Goal: Task Accomplishment & Management: Complete application form

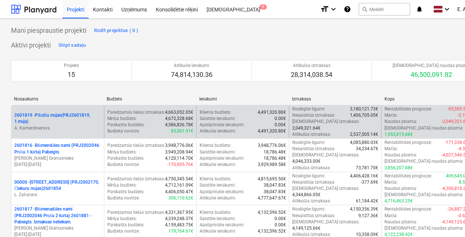
click at [44, 112] on p "2601819 - Pīlādžu mājas(PRJ2601819, 1.māja)" at bounding box center [57, 118] width 87 height 12
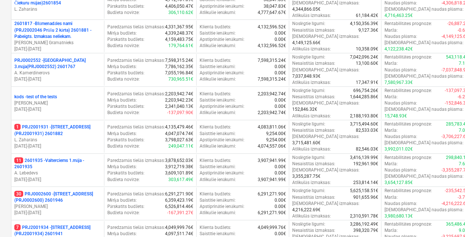
scroll to position [183, 0]
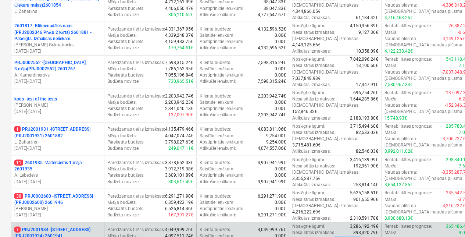
drag, startPoint x: 324, startPoint y: 184, endPoint x: 354, endPoint y: 187, distance: 30.6
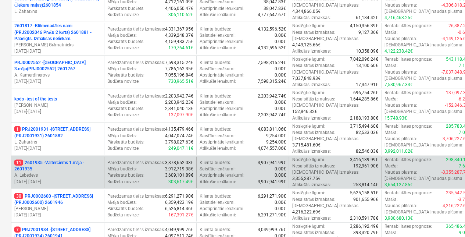
click at [89, 172] on p "A. Lebedevs" at bounding box center [57, 175] width 87 height 6
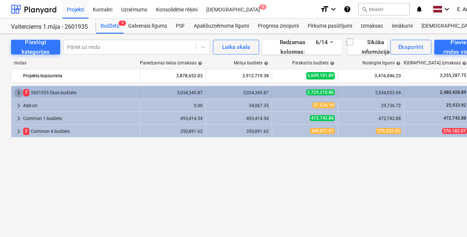
click at [18, 91] on span "keyboard_arrow_right" at bounding box center [18, 92] width 9 height 9
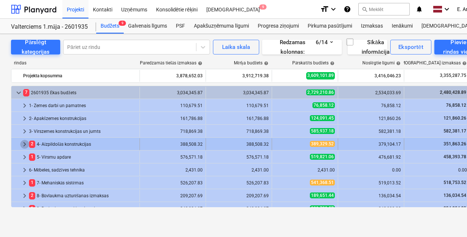
click at [23, 142] on span "keyboard_arrow_right" at bounding box center [24, 144] width 9 height 9
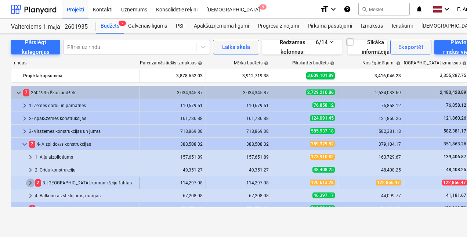
click at [29, 180] on span "keyboard_arrow_right" at bounding box center [30, 182] width 9 height 9
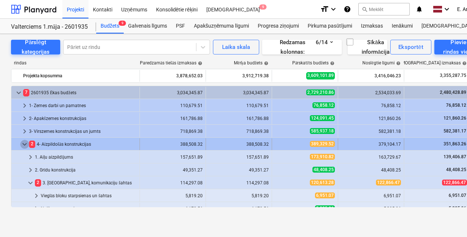
click at [23, 143] on span "keyboard_arrow_down" at bounding box center [24, 144] width 9 height 9
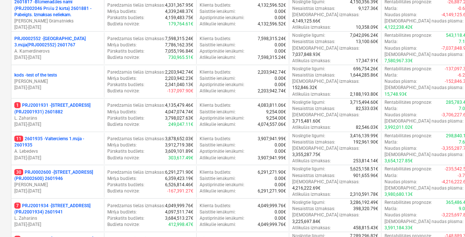
scroll to position [343, 0]
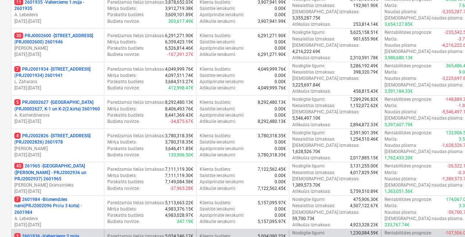
click at [38, 233] on p "2 2601936 - Valterciems 2.māja (PRJ2002500) - 2601936" at bounding box center [57, 239] width 87 height 12
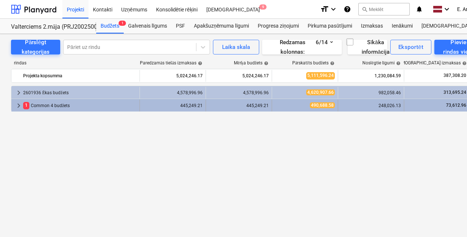
click at [17, 104] on span "keyboard_arrow_right" at bounding box center [18, 105] width 9 height 9
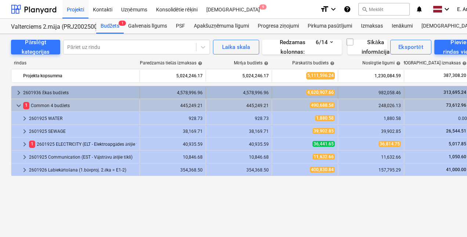
click at [18, 90] on span "keyboard_arrow_right" at bounding box center [18, 92] width 9 height 9
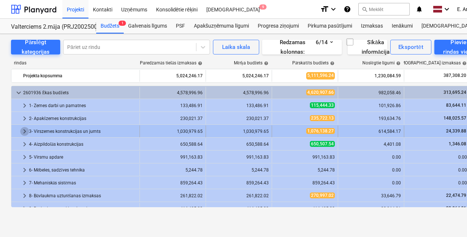
click at [23, 130] on span "keyboard_arrow_right" at bounding box center [24, 131] width 9 height 9
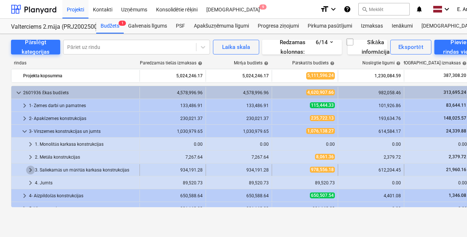
click at [29, 170] on span "keyboard_arrow_right" at bounding box center [30, 169] width 9 height 9
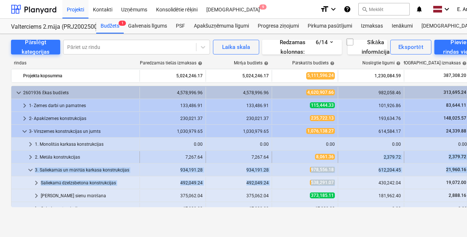
drag, startPoint x: 372, startPoint y: 181, endPoint x: 370, endPoint y: 159, distance: 21.7
click at [370, 159] on div "keyboard_arrow_down 2601936 [PERSON_NAME] budžets 4,578,996.96 4,578,996.96 4,6…" at bounding box center [251, 234] width 481 height 296
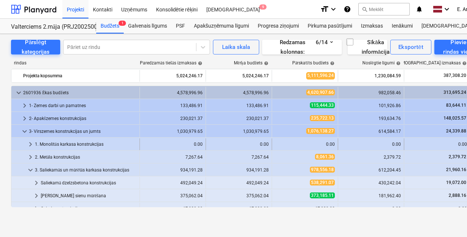
click at [43, 142] on div "1. Monolītās karkasa konstrukcijas" at bounding box center [86, 144] width 102 height 12
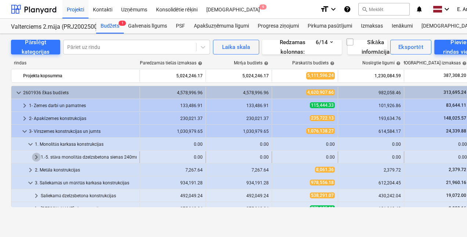
click at [37, 154] on span "keyboard_arrow_right" at bounding box center [36, 156] width 9 height 9
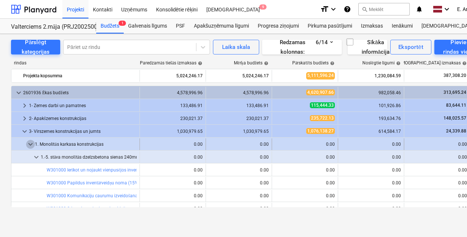
click at [30, 144] on span "keyboard_arrow_down" at bounding box center [30, 144] width 9 height 9
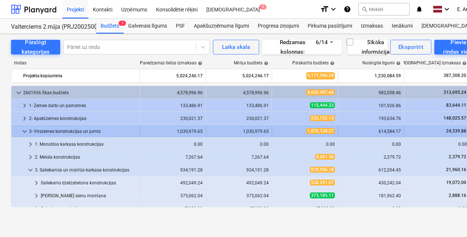
click at [24, 131] on span "keyboard_arrow_down" at bounding box center [24, 131] width 9 height 9
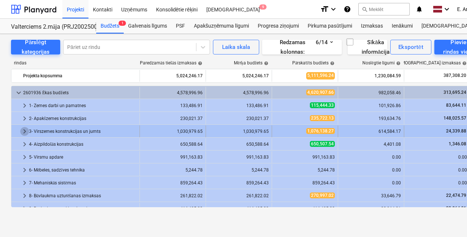
click at [24, 129] on span "keyboard_arrow_right" at bounding box center [24, 131] width 9 height 9
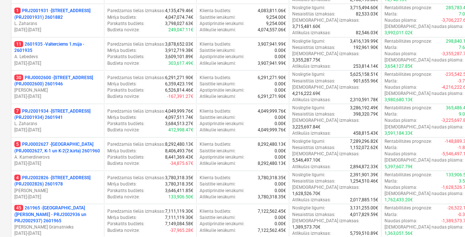
scroll to position [302, 0]
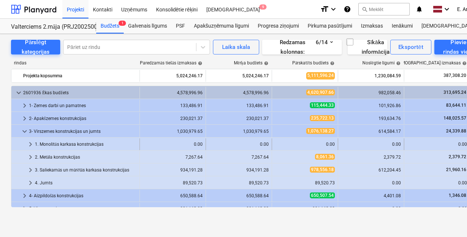
click at [73, 143] on div "1. Monolītās karkasa konstrukcijas" at bounding box center [86, 144] width 102 height 12
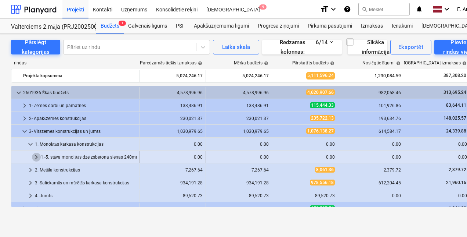
click at [35, 155] on span "keyboard_arrow_right" at bounding box center [36, 156] width 9 height 9
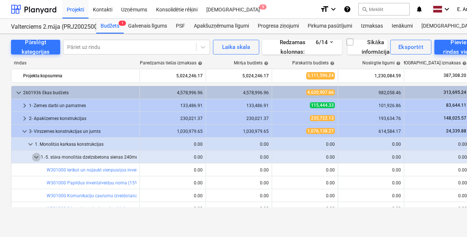
click at [35, 155] on span "keyboard_arrow_down" at bounding box center [36, 156] width 9 height 9
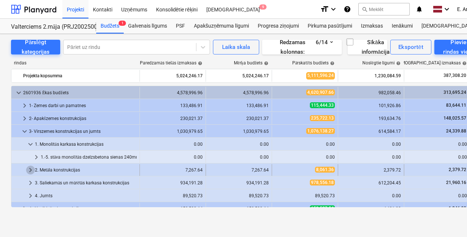
click at [29, 168] on span "keyboard_arrow_right" at bounding box center [30, 169] width 9 height 9
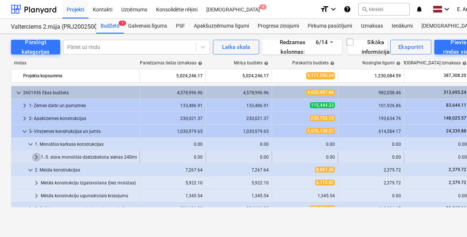
click at [37, 155] on span "keyboard_arrow_right" at bounding box center [36, 156] width 9 height 9
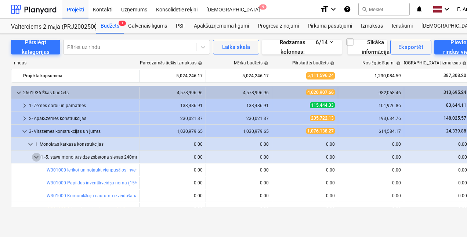
click at [37, 155] on span "keyboard_arrow_down" at bounding box center [36, 156] width 9 height 9
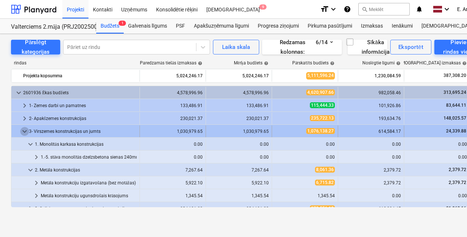
click at [24, 132] on span "keyboard_arrow_down" at bounding box center [24, 131] width 9 height 9
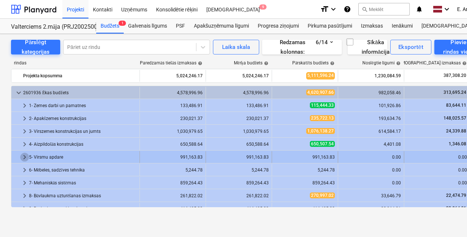
click at [24, 155] on span "keyboard_arrow_right" at bounding box center [24, 156] width 9 height 9
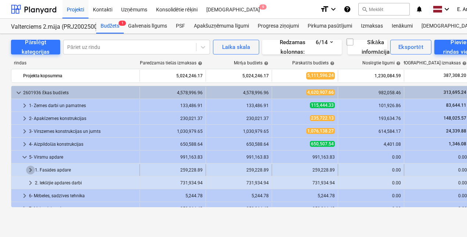
click at [30, 168] on span "keyboard_arrow_right" at bounding box center [30, 169] width 9 height 9
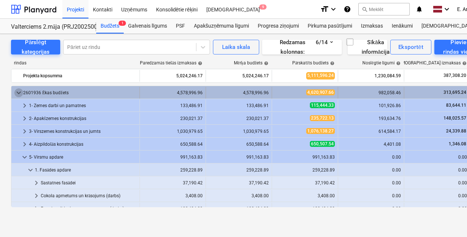
click at [17, 91] on span "keyboard_arrow_down" at bounding box center [18, 92] width 9 height 9
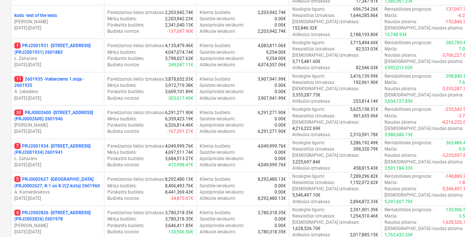
scroll to position [296, 0]
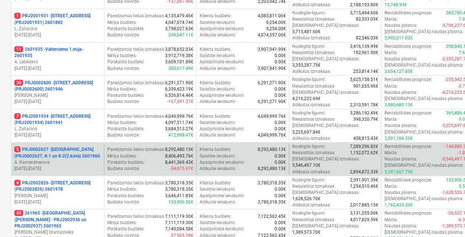
click at [71, 146] on p "5 PRJ0002627 - [GEOGRAPHIC_DATA] (PRJ0002627, K-1 un K-2(2.kārta) 2601960" at bounding box center [57, 152] width 87 height 12
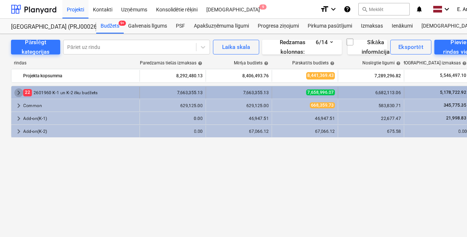
click at [15, 94] on span "keyboard_arrow_right" at bounding box center [18, 92] width 9 height 9
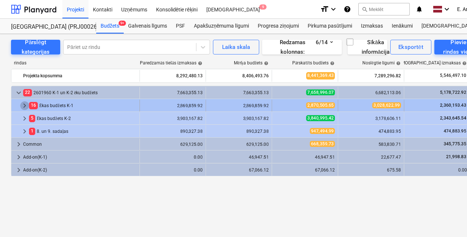
click at [25, 103] on span "keyboard_arrow_right" at bounding box center [24, 105] width 9 height 9
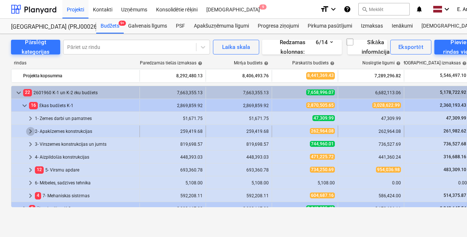
click at [30, 128] on span "keyboard_arrow_right" at bounding box center [30, 131] width 9 height 9
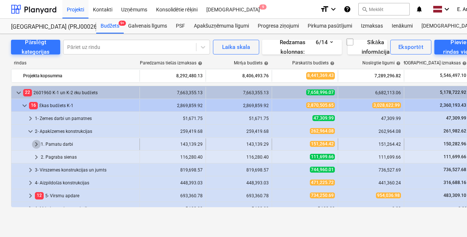
click at [33, 141] on span "keyboard_arrow_right" at bounding box center [36, 144] width 9 height 9
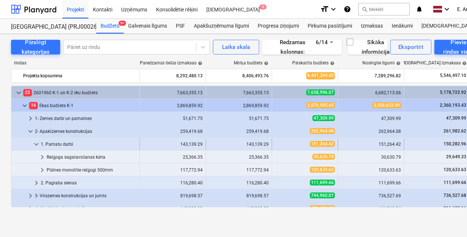
click at [65, 143] on div "1. Pamatu darbi" at bounding box center [89, 144] width 96 height 12
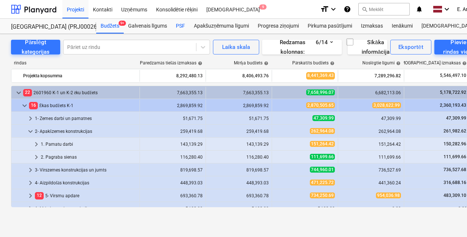
click at [180, 27] on div "PSF" at bounding box center [181, 26] width 18 height 15
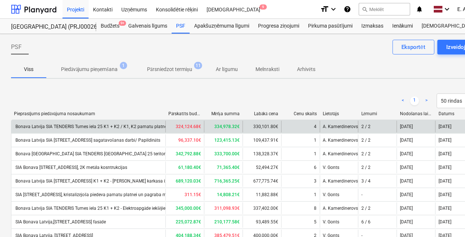
click at [144, 126] on div "Bonava Latvija SIA TENDERIS Tumes iela 25 K1 + K2 / K1, K2 pamatu platnes, K2 m…" at bounding box center [136, 127] width 244 height 6
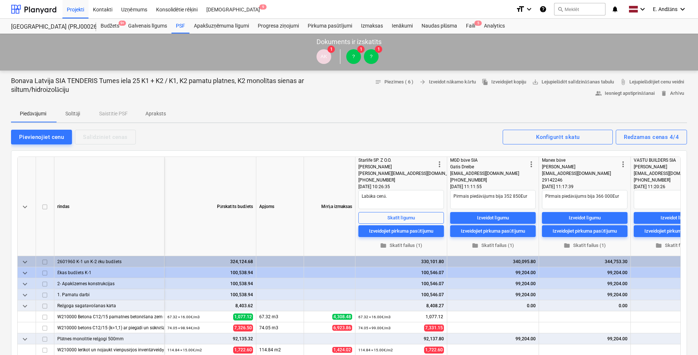
drag, startPoint x: 698, startPoint y: 84, endPoint x: 698, endPoint y: 119, distance: 35.6
click at [464, 119] on html "This website stores cookies on your computer. These cookies are used to collect…" at bounding box center [349, 177] width 698 height 355
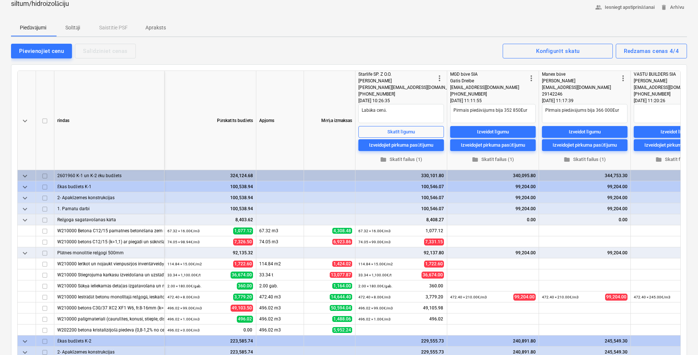
scroll to position [83, 0]
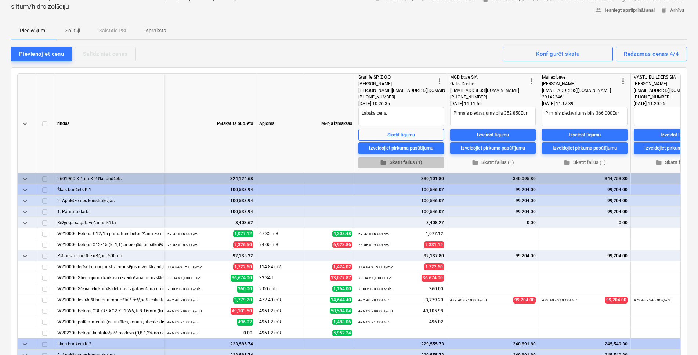
click at [400, 158] on button "folder Skatīt failus (1)" at bounding box center [402, 162] width 86 height 11
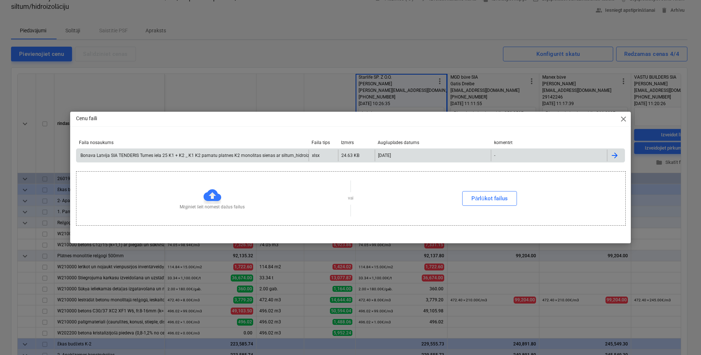
click at [221, 155] on div "Bonava Latvija SIA TENDERIS Tumes iela 25 K1 + K2 _ K1 K2 pamatu platnes K2 mon…" at bounding box center [205, 156] width 252 height 6
click at [368, 16] on div "Cenu faili close Faila nosaukums Faila tips Izmērs Augšuplādes datums komentēt …" at bounding box center [350, 177] width 701 height 355
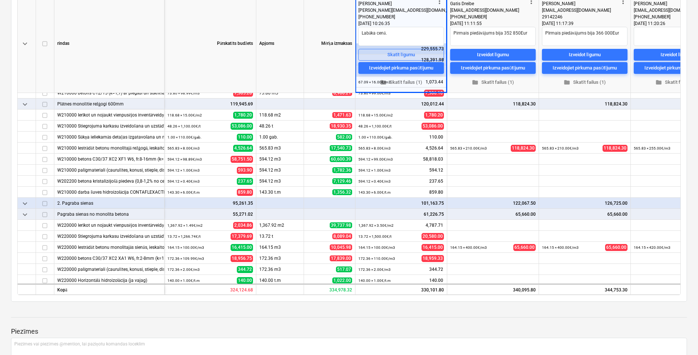
scroll to position [164, 0]
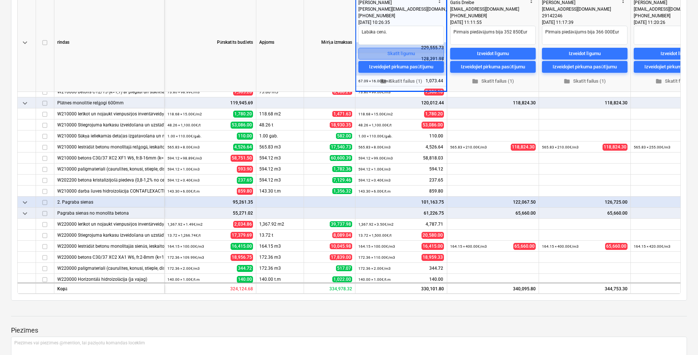
click at [401, 51] on div "Skatīt līgumu" at bounding box center [402, 54] width 28 height 8
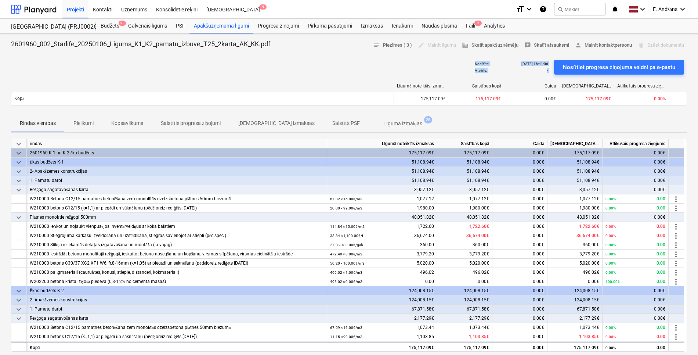
drag, startPoint x: 697, startPoint y: 43, endPoint x: 693, endPoint y: 66, distance: 23.2
click at [210, 67] on div "Nosūtīts : [DATE] 16:41:06 Atvērts : - Nosūtiet progresa ziņojuma veidni pa e-p…" at bounding box center [349, 67] width 676 height 21
click at [47, 11] on div at bounding box center [34, 9] width 46 height 18
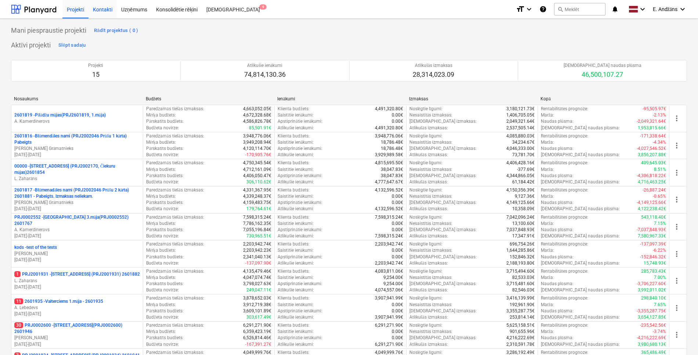
click at [98, 12] on div "Kontakti" at bounding box center [103, 9] width 28 height 19
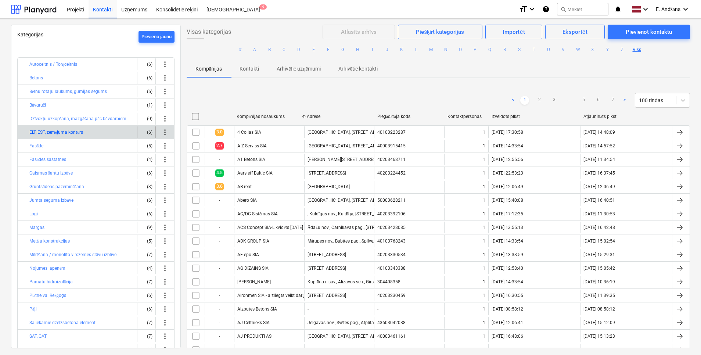
click at [61, 131] on button "ELT, EST, zemējuma kontūrs" at bounding box center [56, 132] width 54 height 9
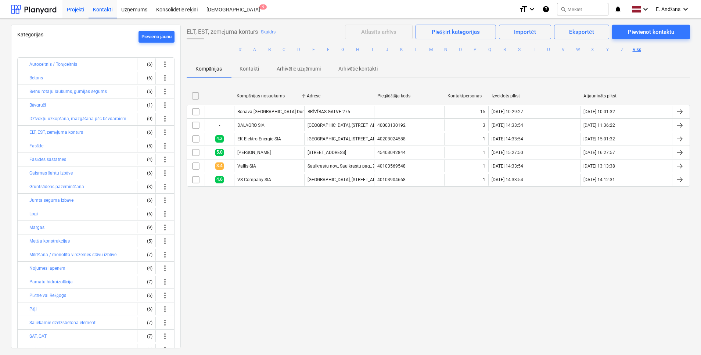
click at [76, 10] on div "Projekti" at bounding box center [75, 9] width 26 height 19
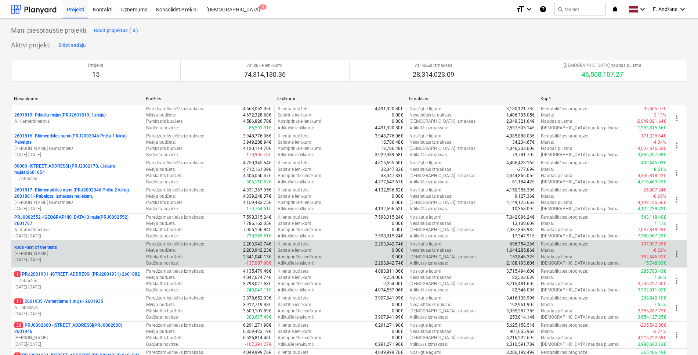
click at [40, 236] on p "kods - test of the tests" at bounding box center [35, 247] width 43 height 6
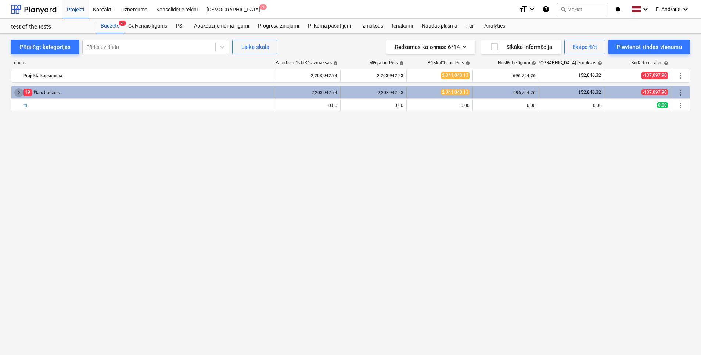
click at [16, 95] on span "keyboard_arrow_right" at bounding box center [18, 92] width 9 height 9
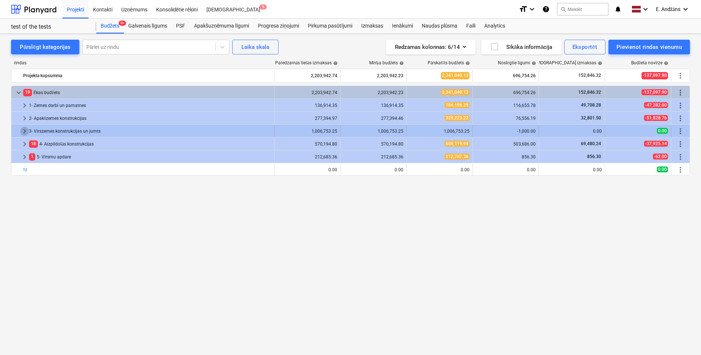
click at [23, 130] on span "keyboard_arrow_right" at bounding box center [24, 131] width 9 height 9
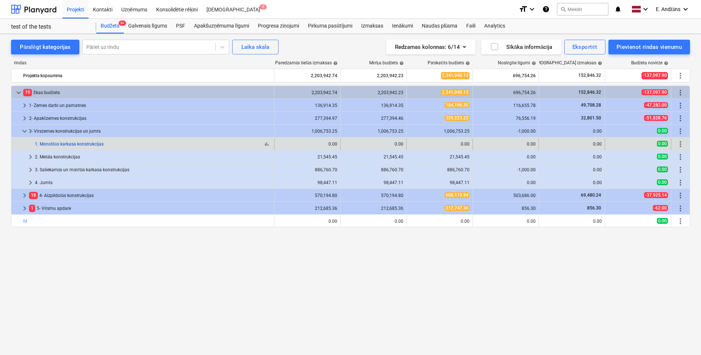
click at [45, 145] on link "1. Monolītās karkasa konstrukcijas" at bounding box center [69, 143] width 69 height 5
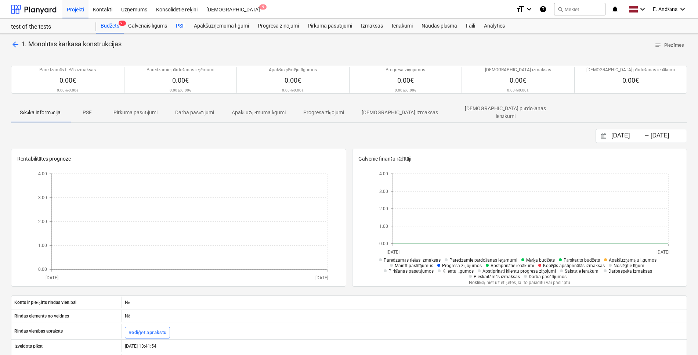
click at [180, 26] on div "PSF" at bounding box center [181, 26] width 18 height 15
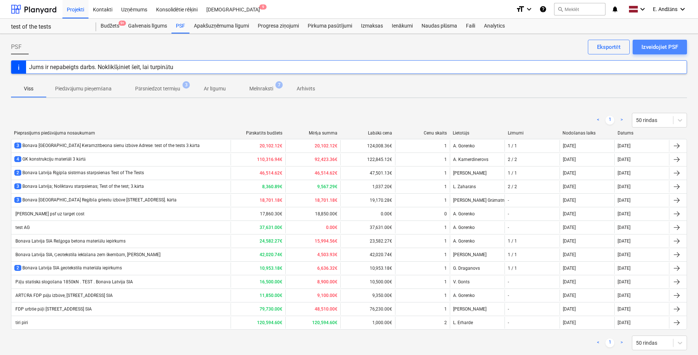
click at [464, 44] on div "Izveidojiet PSF" at bounding box center [660, 47] width 37 height 10
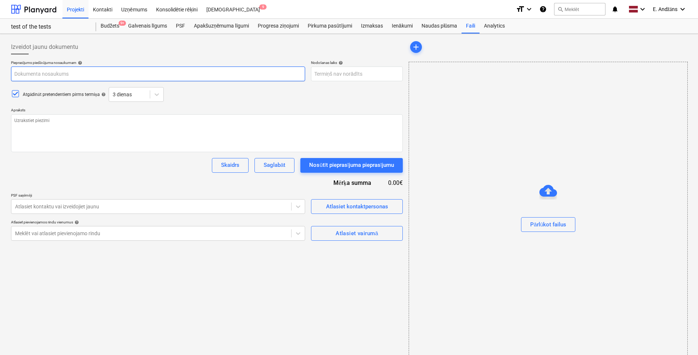
click at [51, 73] on input "text" at bounding box center [158, 73] width 294 height 15
type textarea "x"
type input "B"
type textarea "x"
type input "BK"
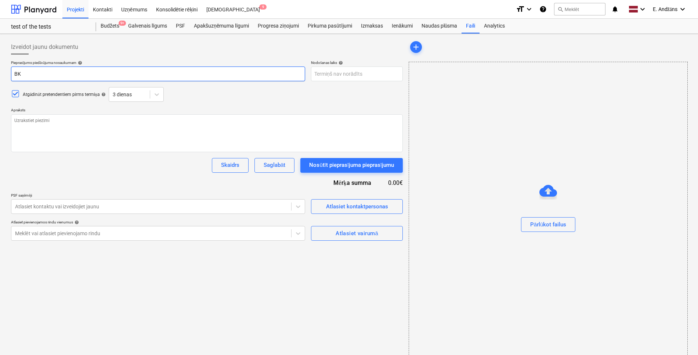
type textarea "x"
type input "BK"
type textarea "x"
type input "BK e"
type textarea "x"
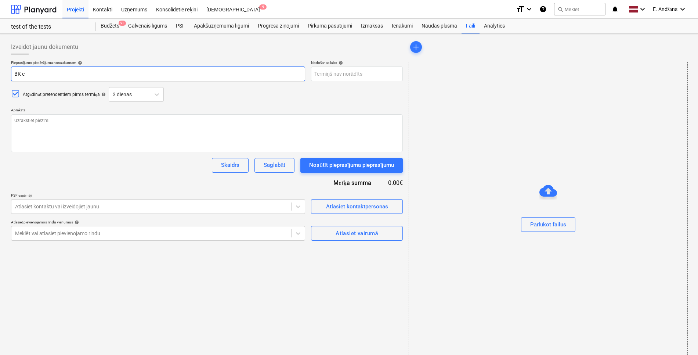
type input "BK el"
type textarea "x"
type input "BK ele"
type textarea "x"
type input "BK elem"
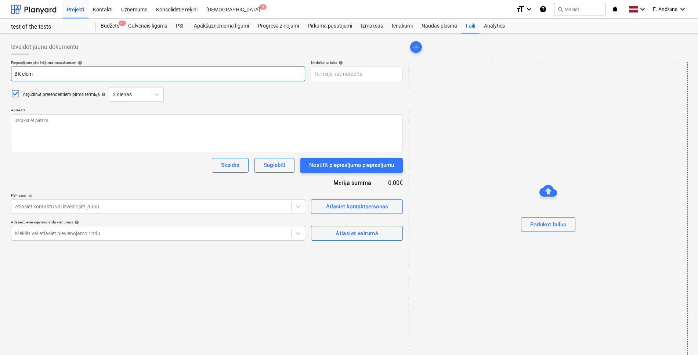
type textarea "x"
type input "BK elemn"
type textarea "x"
type input "BK elemnt"
type textarea "x"
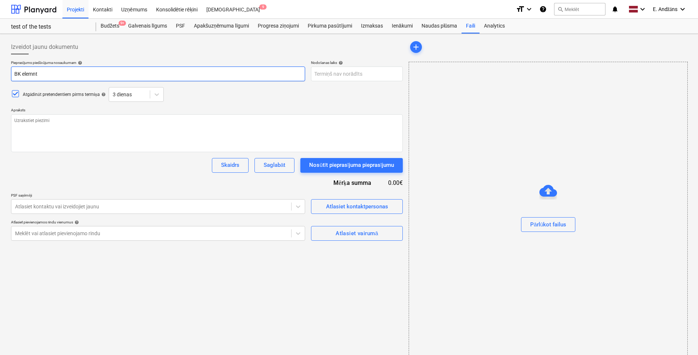
type input "BK elemntu"
type textarea "x"
type input "BK elemnt"
type textarea "x"
type input "BK elemnti"
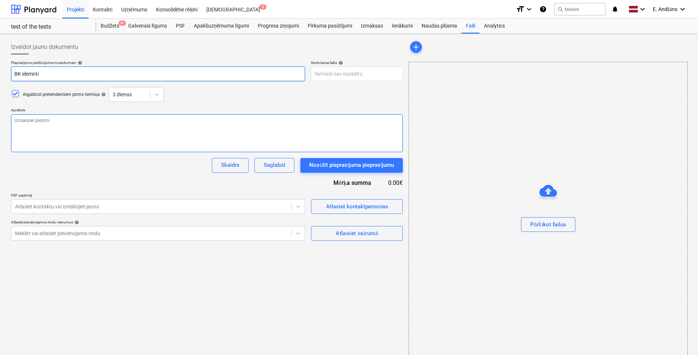
type textarea "x"
type input "BK elemnt"
type textarea "x"
type input "BK elemn"
type textarea "x"
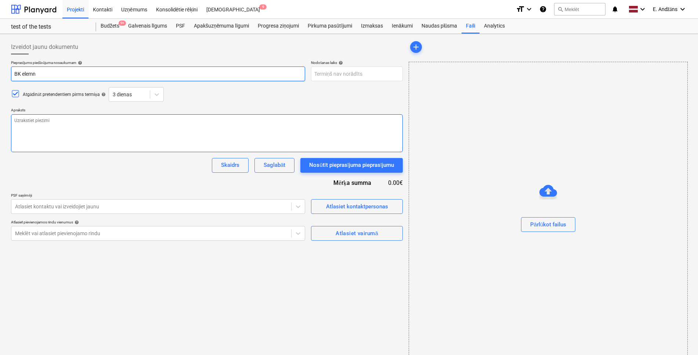
type input "BK elem"
type textarea "x"
type input "BK elemn"
type textarea "x"
type input "BK elemnt"
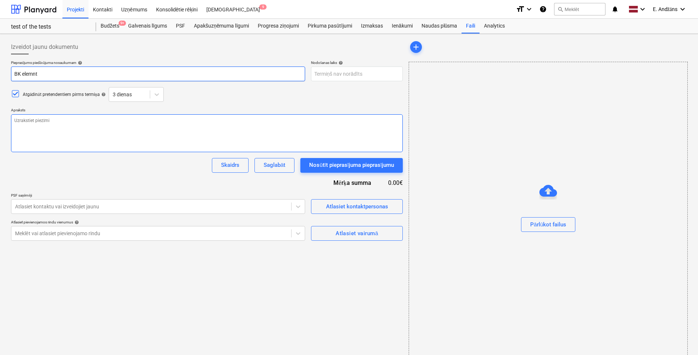
type textarea "x"
type input "BK elemnti"
click at [90, 125] on textarea at bounding box center [207, 133] width 392 height 38
type textarea "x"
type textarea "L"
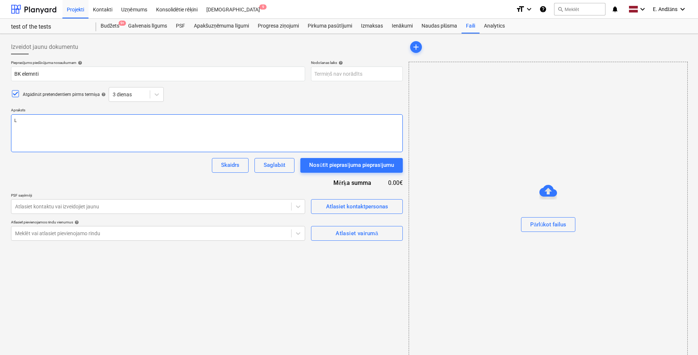
type textarea "x"
type textarea "Lū"
type textarea "x"
type textarea "Lūd"
type textarea "x"
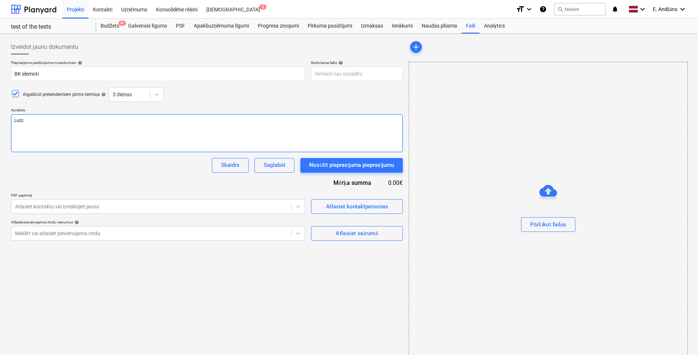
type textarea "Lūdzu"
type textarea "x"
type textarea "Lūdzu"
type textarea "x"
type textarea "Lūdzu i"
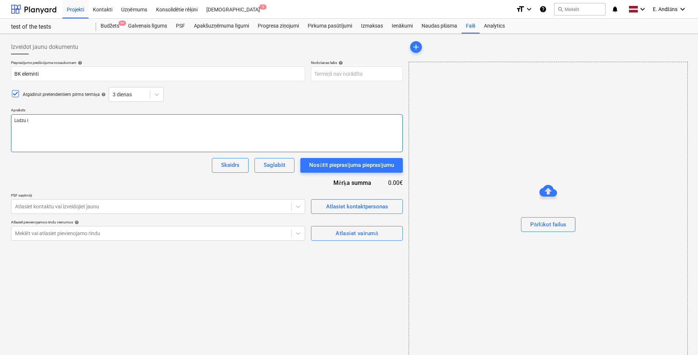
type textarea "x"
type textarea "Lūdzu ie"
type textarea "x"
type textarea "Lūdzu ies"
type textarea "x"
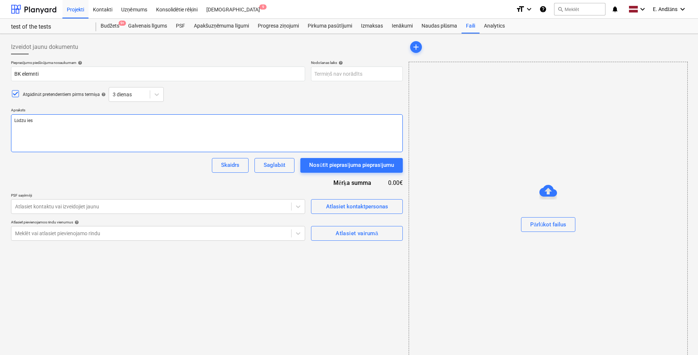
type textarea "Lūdzu iesn"
type textarea "x"
type textarea "Lūdzu iesni"
type textarea "x"
type textarea "Lūdzu iesnie"
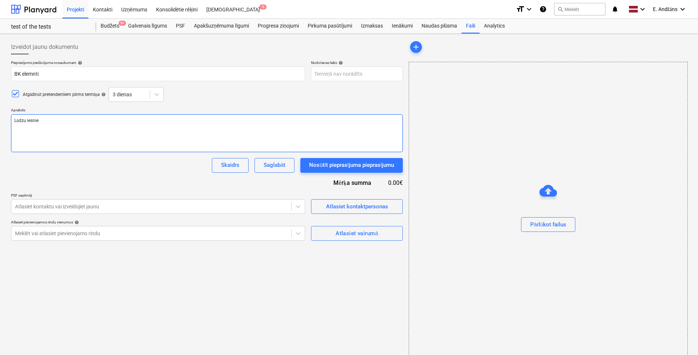
type textarea "x"
type textarea "Lūdzu iesnieg"
type textarea "x"
type textarea "Lūdzu iesniegt"
type textarea "x"
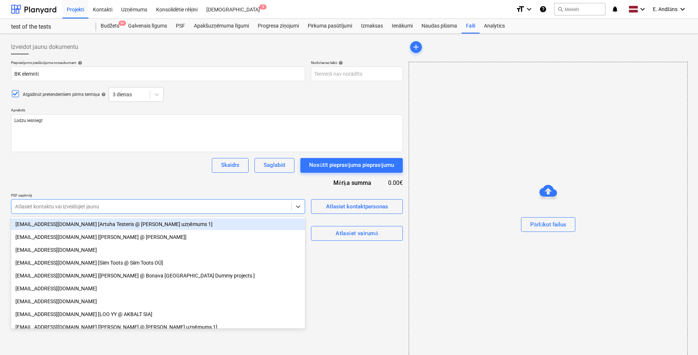
click at [270, 205] on div at bounding box center [151, 206] width 273 height 7
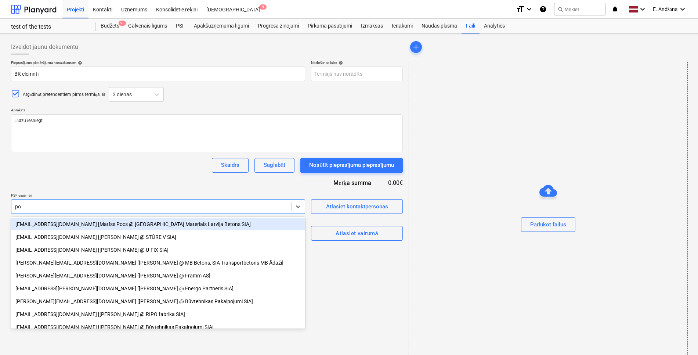
type input "pog"
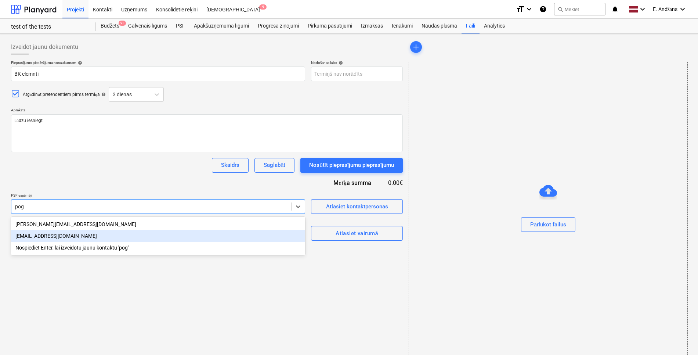
click at [50, 235] on div "[EMAIL_ADDRESS][DOMAIN_NAME]" at bounding box center [158, 236] width 294 height 12
type textarea "x"
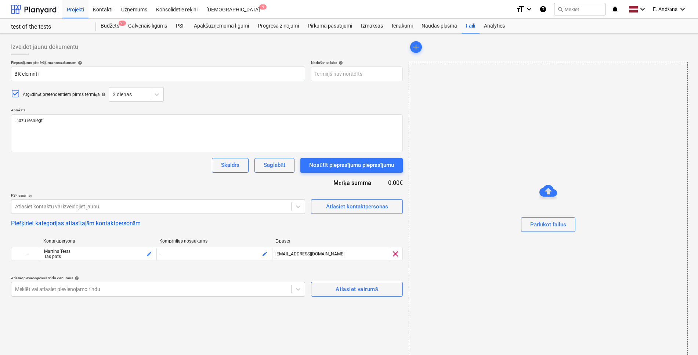
click at [351, 236] on div "Izveidot jaunu dokumentu [PERSON_NAME] piedāvājuma nosaukumam help BK elemnti N…" at bounding box center [207, 199] width 398 height 324
click at [137, 224] on button "Piešķiriet kategorijas atlasītajām kontaktpersonām" at bounding box center [76, 223] width 130 height 7
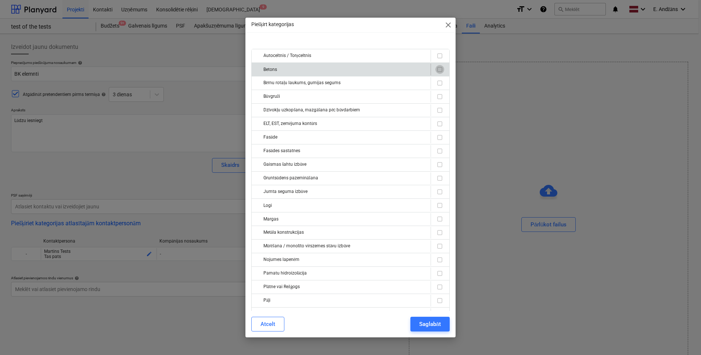
click at [435, 72] on input "checkbox" at bounding box center [439, 69] width 9 height 9
checkbox input "true"
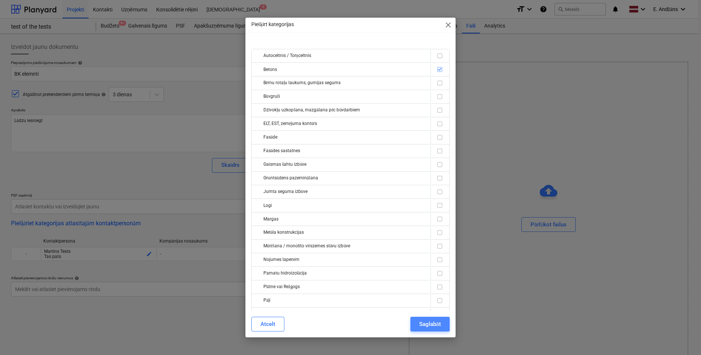
click at [422, 236] on div "Saglabāt" at bounding box center [430, 324] width 22 height 10
type textarea "x"
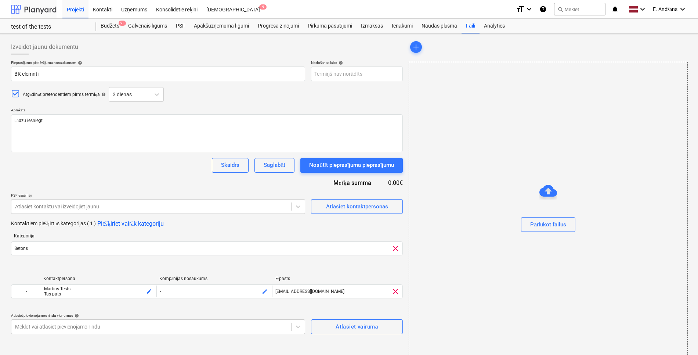
click at [35, 11] on div at bounding box center [34, 9] width 46 height 18
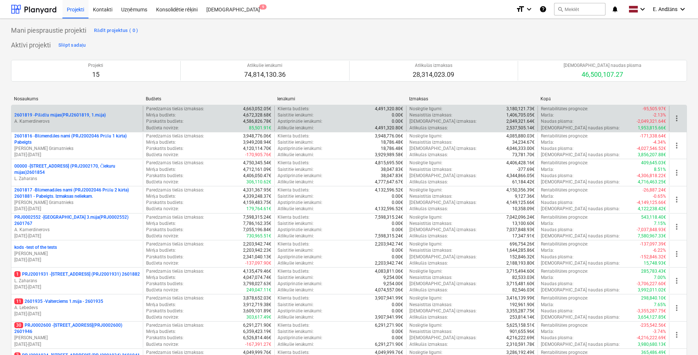
click at [61, 113] on p "2601819 - Pīlādžu mājas(PRJ2601819, 1.māja)" at bounding box center [59, 115] width 91 height 6
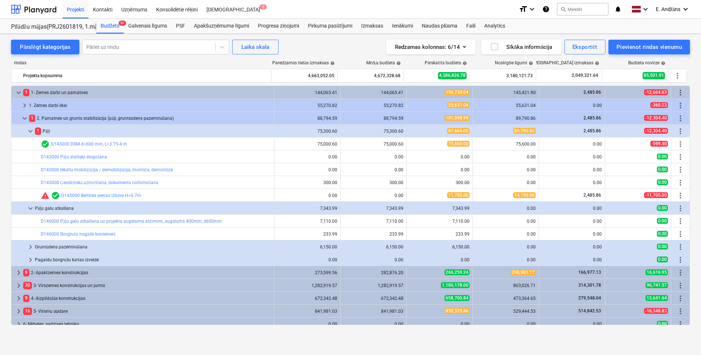
click at [464, 7] on icon "notifications" at bounding box center [617, 9] width 7 height 9
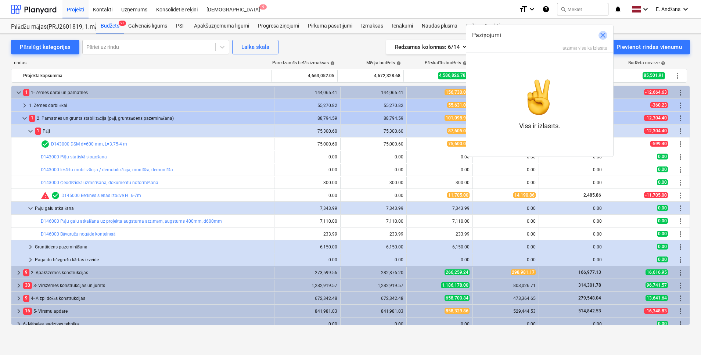
click at [464, 33] on span "close" at bounding box center [602, 35] width 9 height 9
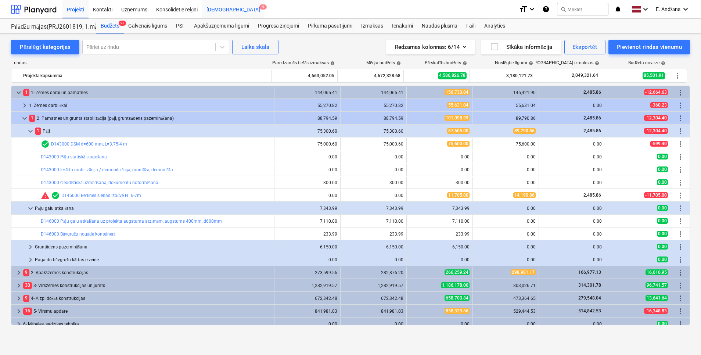
click at [211, 11] on div "[DEMOGRAPHIC_DATA] 9" at bounding box center [233, 9] width 62 height 19
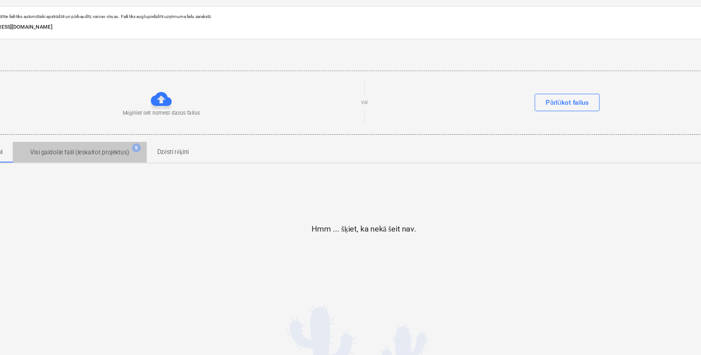
click at [130, 148] on p "Visi gaidošie faili (ieskaitot projektus)" at bounding box center [110, 148] width 83 height 8
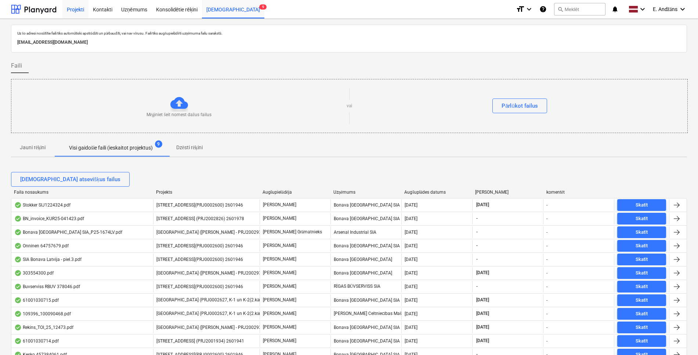
click at [73, 7] on div "Projekti" at bounding box center [75, 9] width 26 height 19
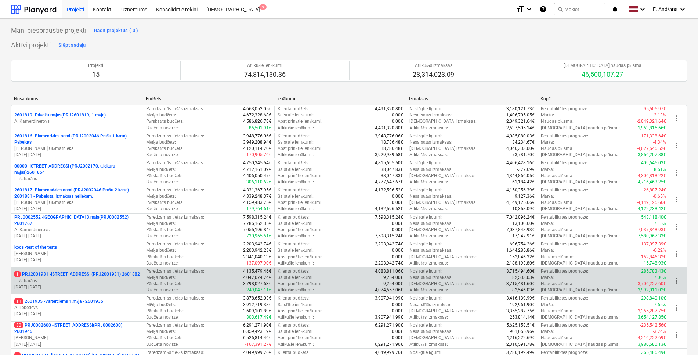
click at [96, 236] on p "[DATE] - [DATE]" at bounding box center [77, 287] width 126 height 6
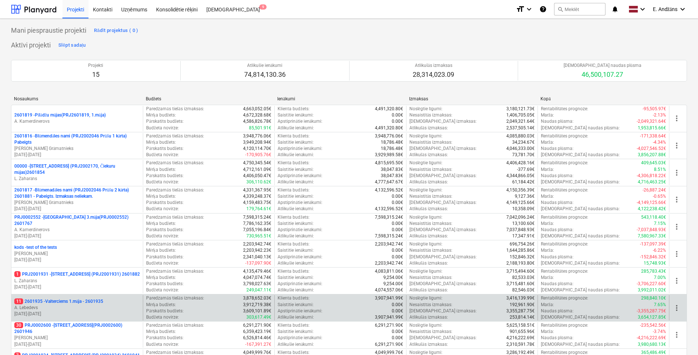
click at [69, 236] on p "11 2601935 - Valterciems 1.māja - 2601935" at bounding box center [58, 301] width 89 height 6
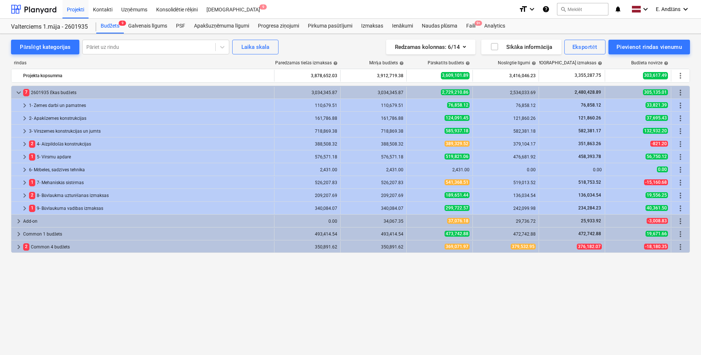
click at [439, 236] on div "keyboard_arrow_down 7 2601935 Ēkas budžets 3,034,345.87 3,034,345.87 2,729,210.…" at bounding box center [350, 205] width 679 height 239
click at [436, 24] on div "Naudas plūsma" at bounding box center [439, 26] width 45 height 15
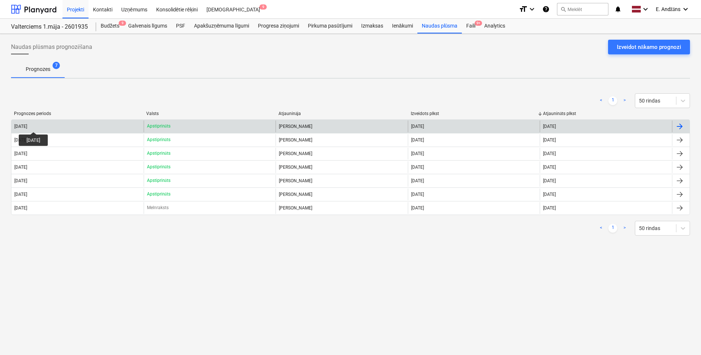
click at [27, 125] on div "[DATE]" at bounding box center [20, 126] width 13 height 5
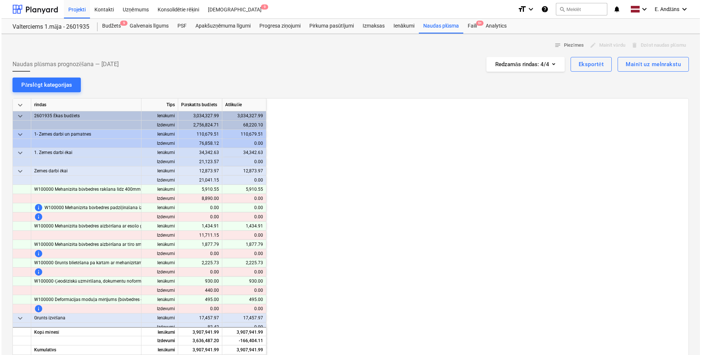
scroll to position [0, 955]
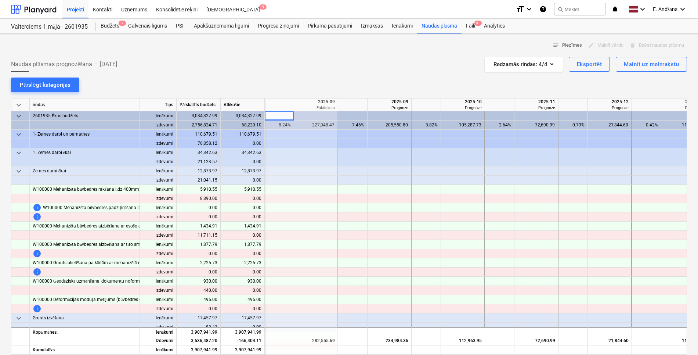
click at [196, 52] on div at bounding box center [349, 54] width 676 height 6
